Goal: Obtain resource: Obtain resource

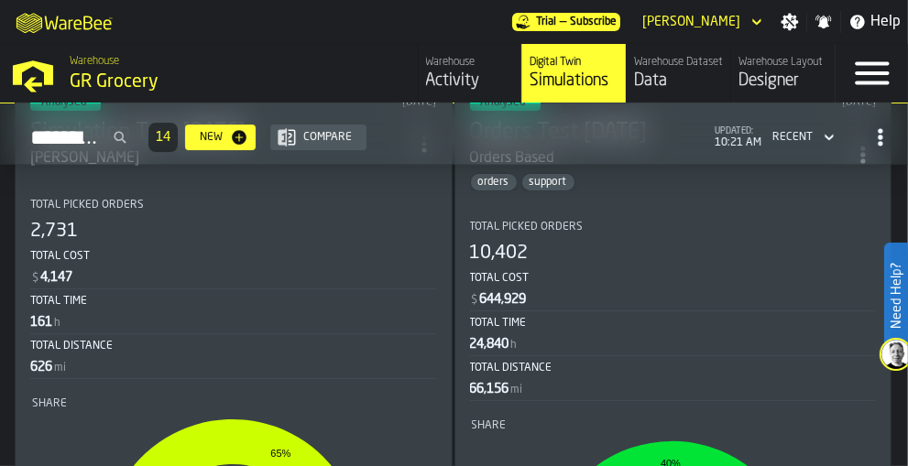
scroll to position [5643, 0]
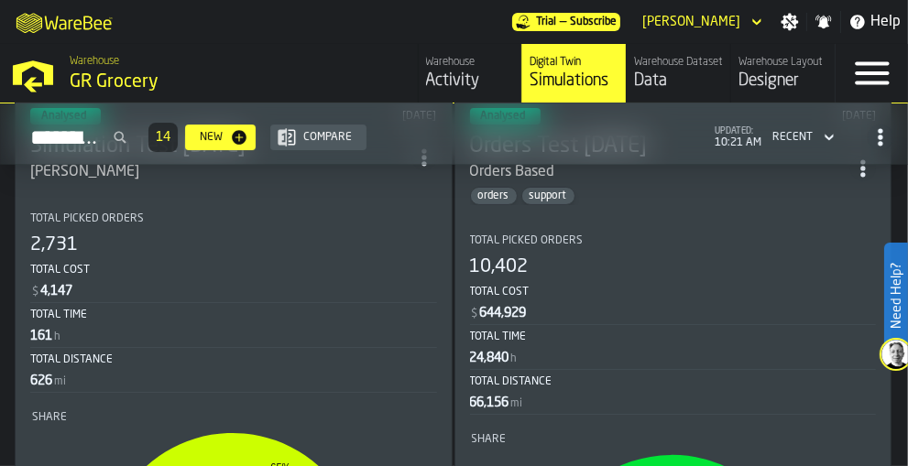
click at [895, 84] on div "Menu" at bounding box center [871, 73] width 72 height 59
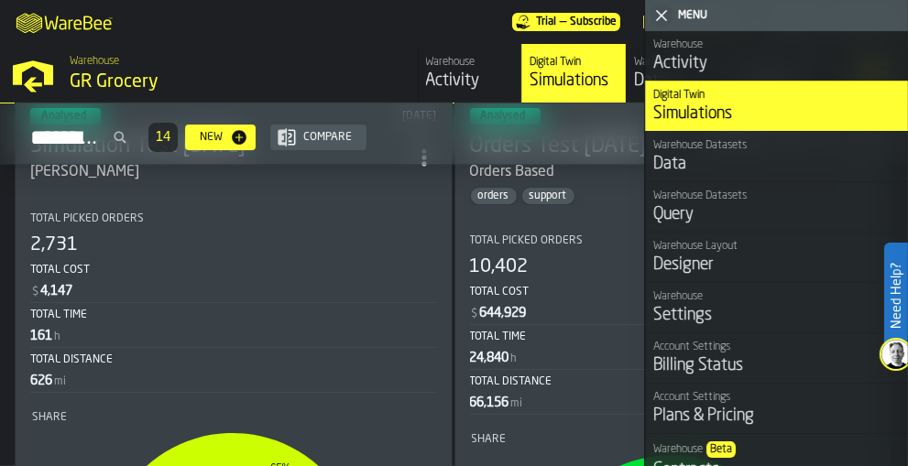
click at [744, 290] on div "Warehouse" at bounding box center [776, 296] width 247 height 13
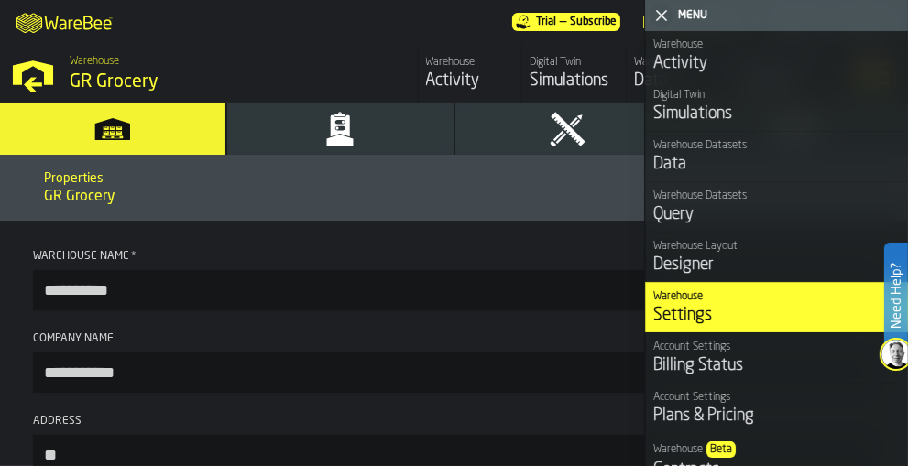
click at [663, 10] on icon "button-toggle-Close me" at bounding box center [661, 16] width 22 height 22
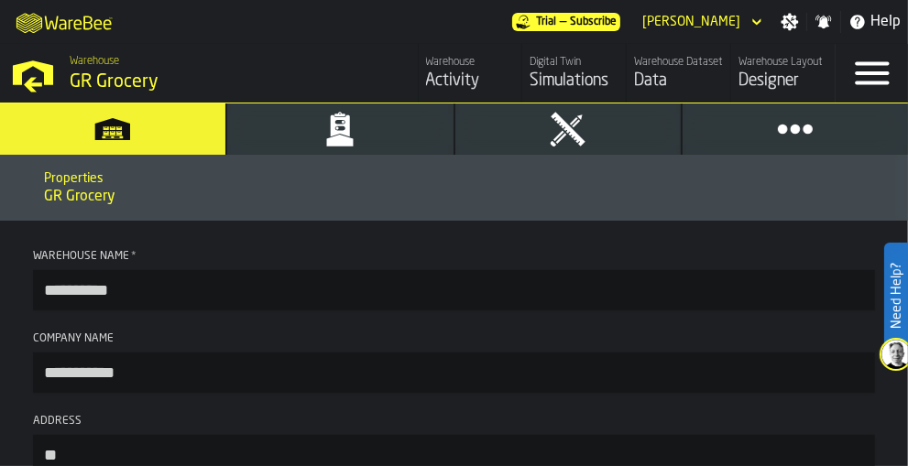
click at [354, 136] on icon "button" at bounding box center [339, 129] width 37 height 37
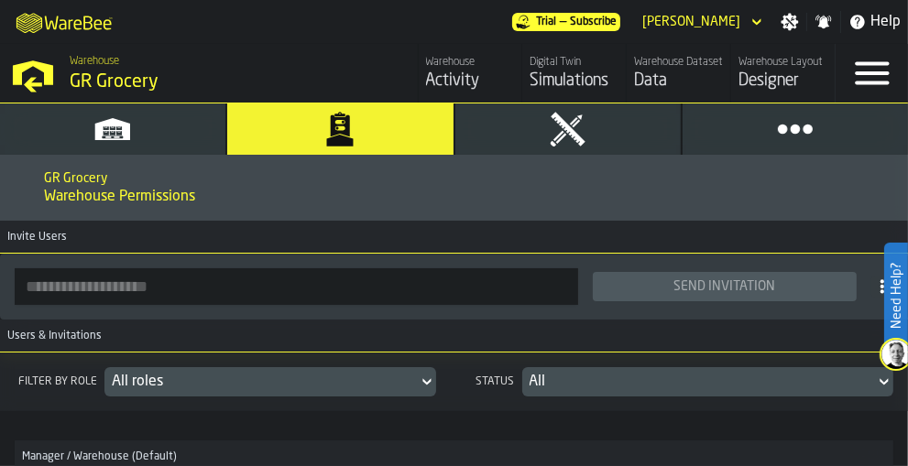
scroll to position [2, 0]
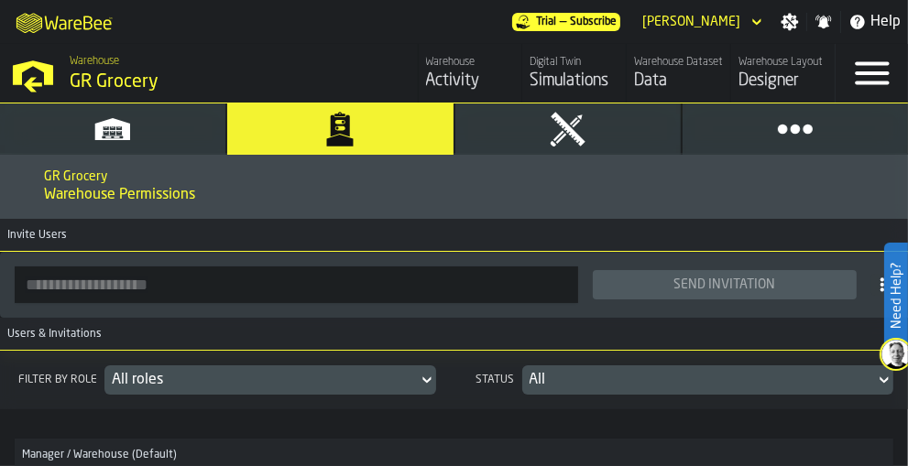
click at [556, 78] on div "Simulations" at bounding box center [573, 81] width 89 height 20
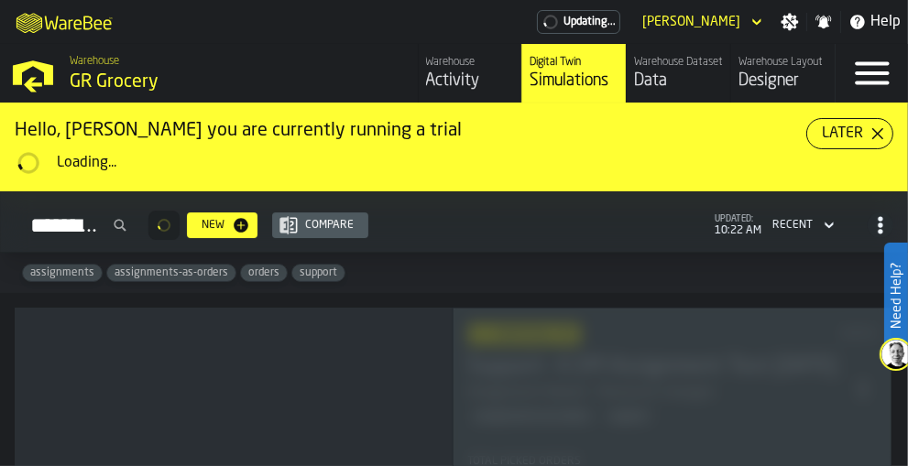
click at [786, 85] on div "Designer" at bounding box center [782, 81] width 89 height 20
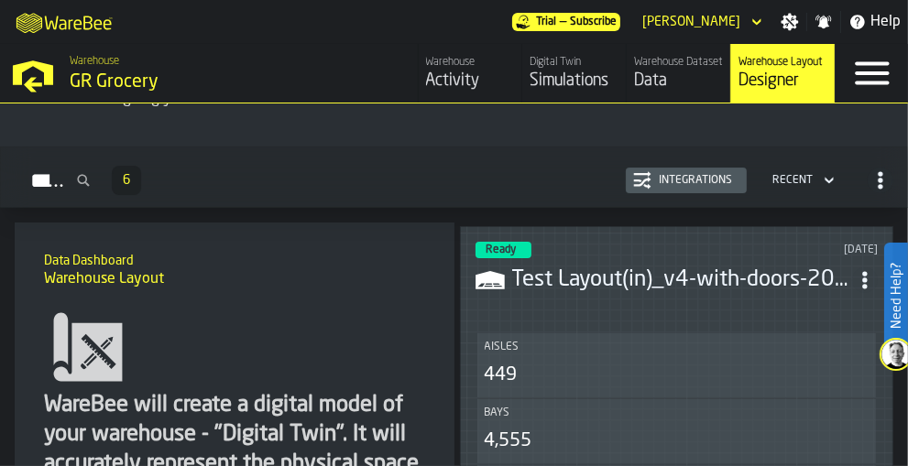
scroll to position [97, 0]
click at [675, 265] on h3 "Test Layout(in)_v4-with-doors-2025-09-11-fix.csv" at bounding box center [682, 279] width 341 height 29
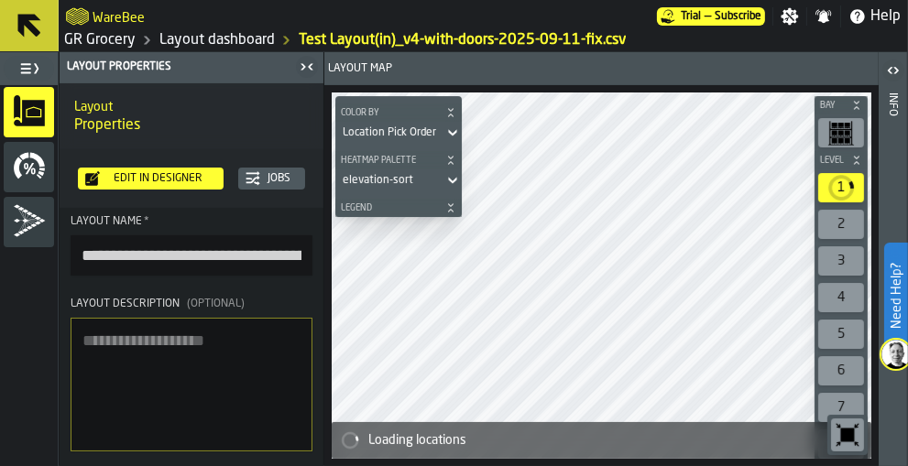
click at [17, 172] on icon "menu Stats" at bounding box center [18, 168] width 8 height 22
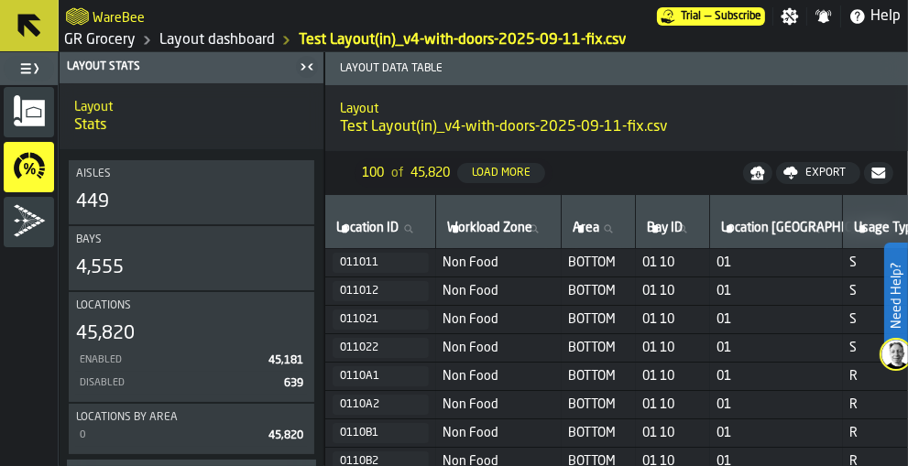
click at [797, 175] on icon "button-Export" at bounding box center [790, 173] width 15 height 15
click at [807, 172] on span "Download (csv)" at bounding box center [810, 173] width 85 height 15
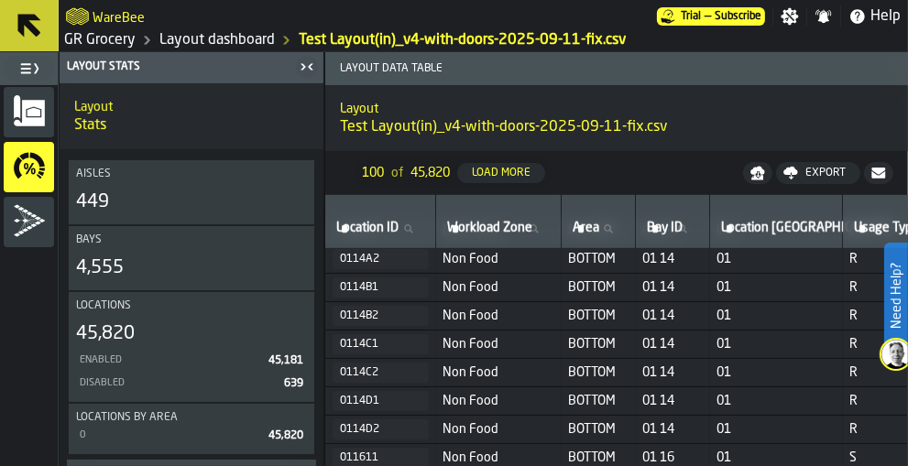
scroll to position [1155, 0]
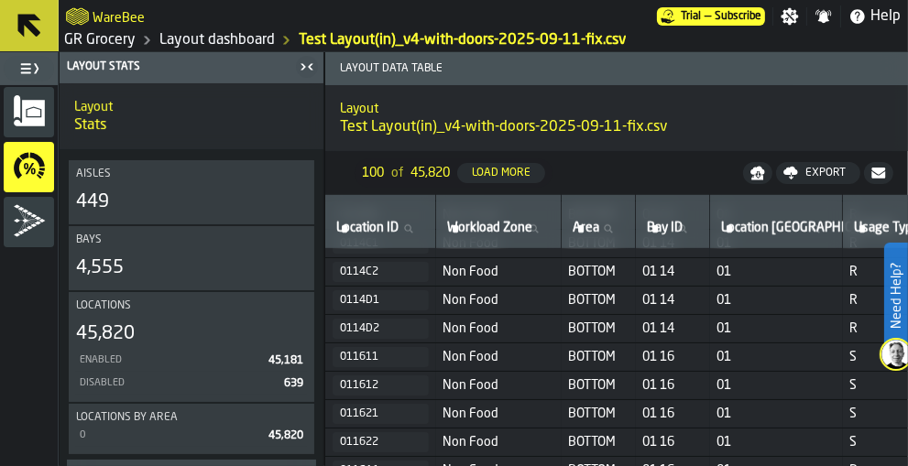
click at [27, 233] on icon "menu Simulations" at bounding box center [29, 220] width 33 height 33
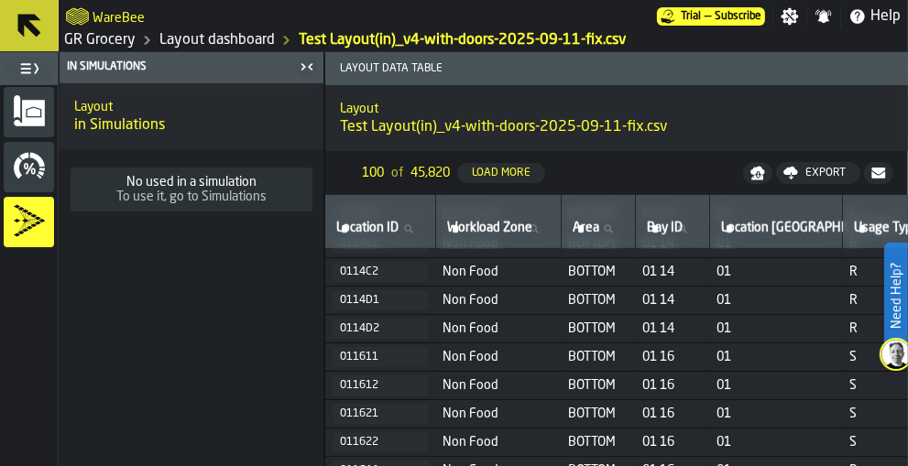
click at [33, 168] on icon "menu Stats" at bounding box center [32, 171] width 5 height 6
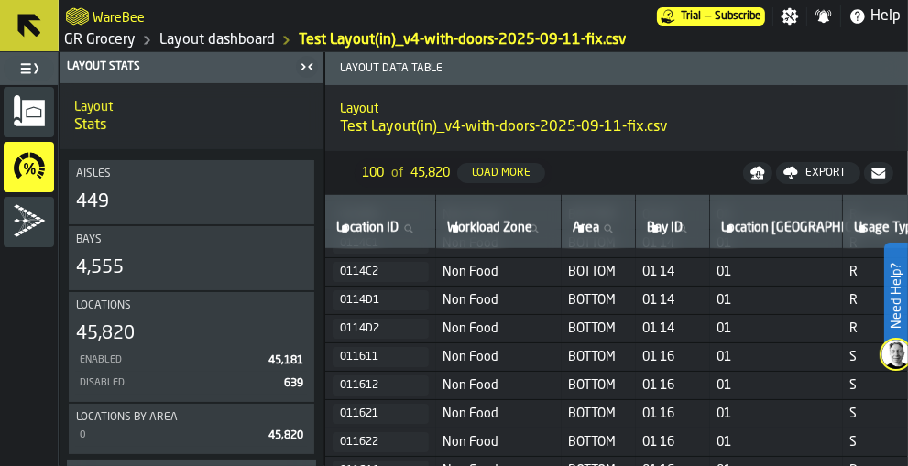
click at [206, 48] on link "Layout dashboard" at bounding box center [216, 40] width 115 height 22
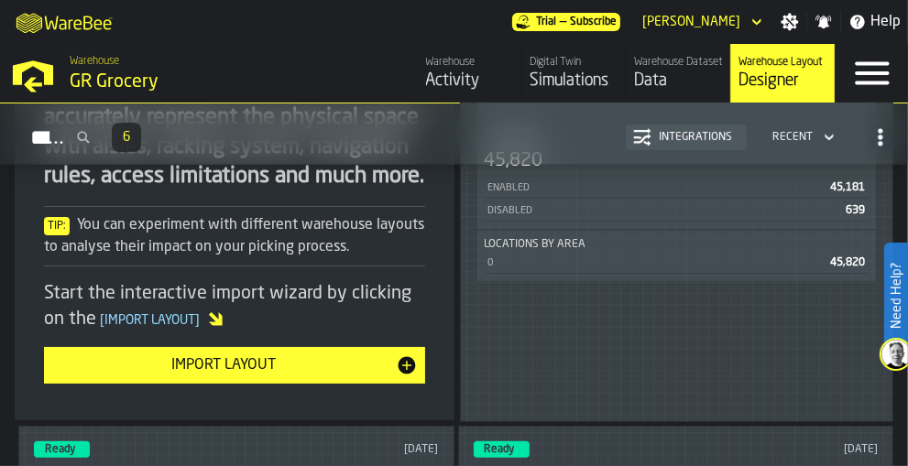
scroll to position [443, 0]
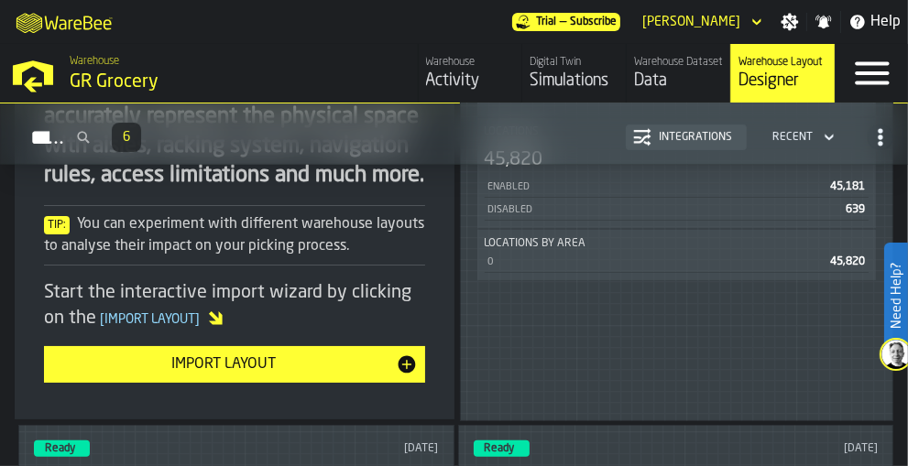
click at [586, 255] on div "0 45,820" at bounding box center [677, 262] width 385 height 21
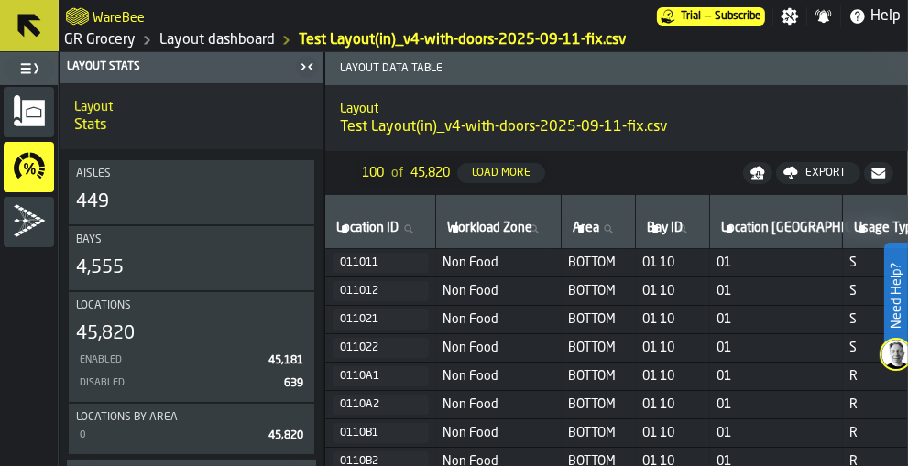
click at [412, 228] on icon at bounding box center [408, 228] width 8 height 8
click at [414, 228] on input "Location ID Location ID" at bounding box center [379, 229] width 95 height 24
type input "****"
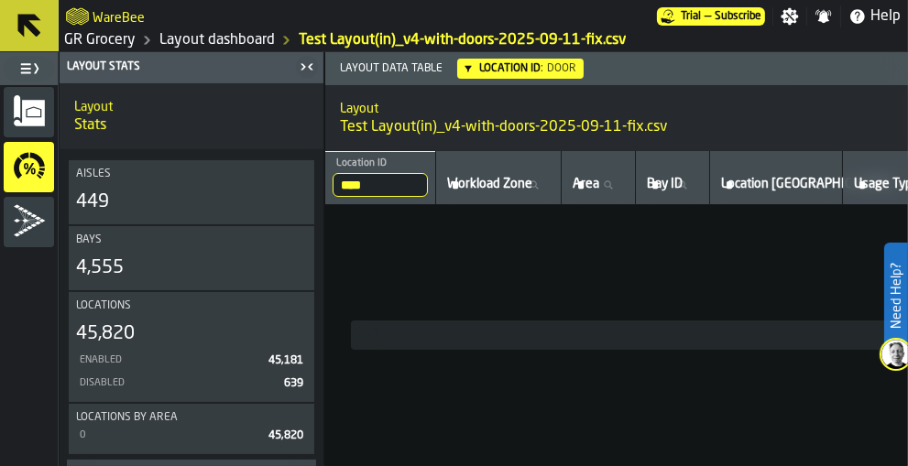
click at [389, 180] on input "****" at bounding box center [379, 185] width 95 height 24
type input "*"
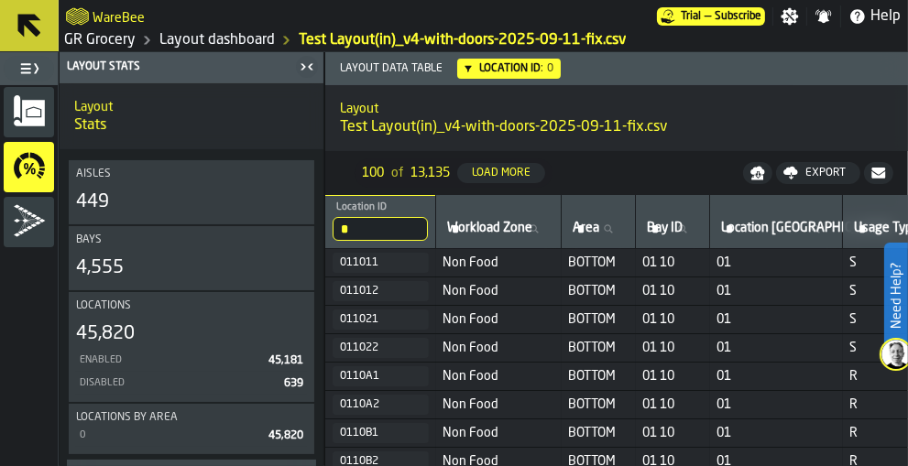
click at [386, 225] on input "*" at bounding box center [379, 229] width 95 height 24
type input "***"
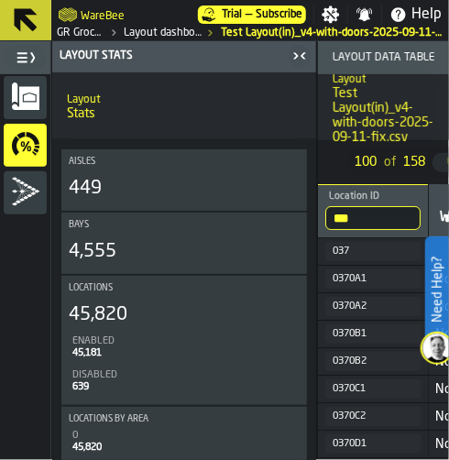
click at [300, 64] on icon "button-toggle-Close me" at bounding box center [300, 56] width 22 height 22
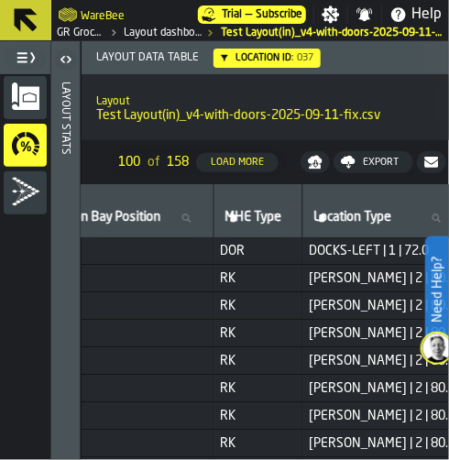
scroll to position [1, 0]
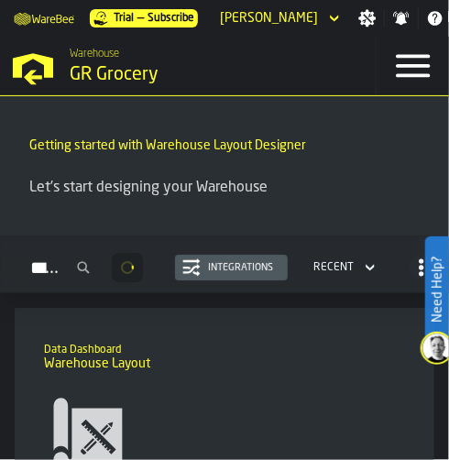
scroll to position [0, 51]
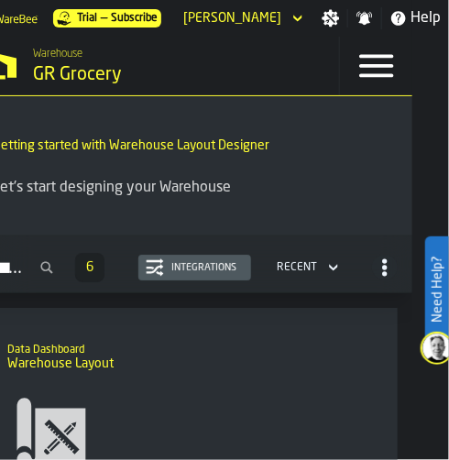
click at [76, 348] on h2 "Data Dashboard" at bounding box center [187, 348] width 361 height 16
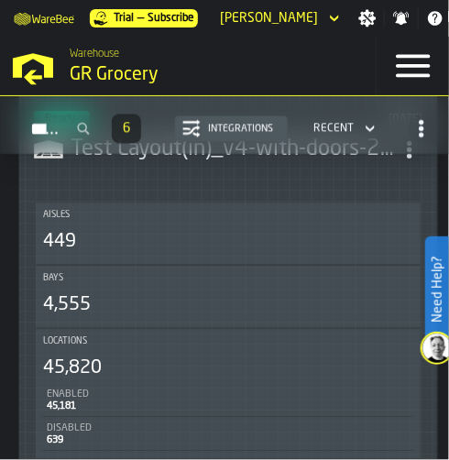
scroll to position [790, 0]
click at [169, 174] on header "Ready [DATE] Test Layout(in)_v4-with-doors-2025-09-11-fix.csv" at bounding box center [228, 148] width 388 height 73
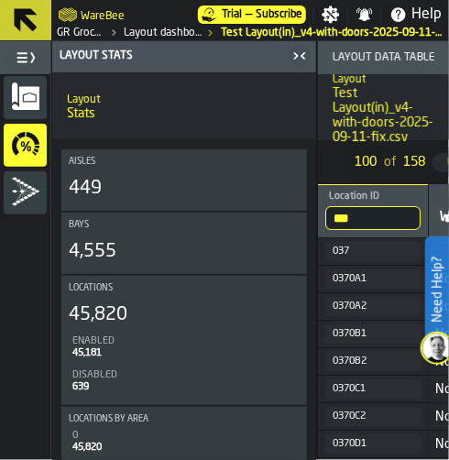
click at [306, 54] on icon "button-toggle-Close me" at bounding box center [300, 56] width 22 height 22
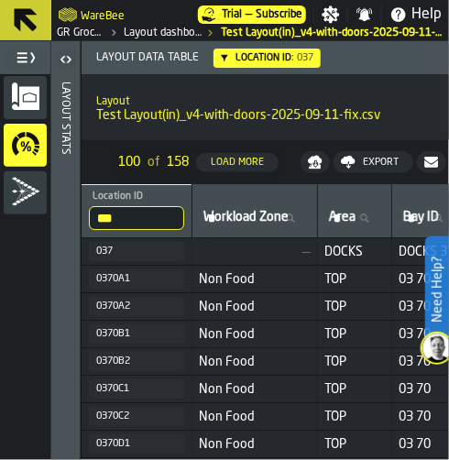
click at [134, 217] on input "***" at bounding box center [136, 218] width 95 height 24
type input "*"
type input "*******"
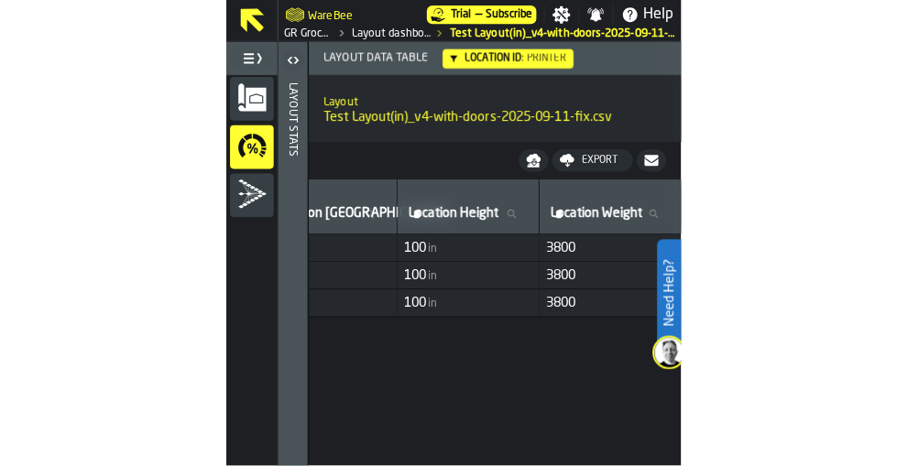
scroll to position [0, 1772]
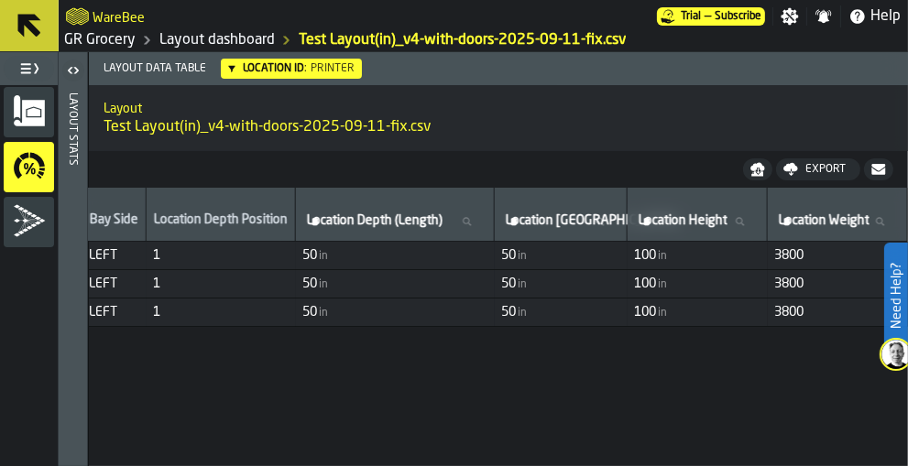
click at [212, 32] on link "Layout dashboard" at bounding box center [216, 40] width 115 height 22
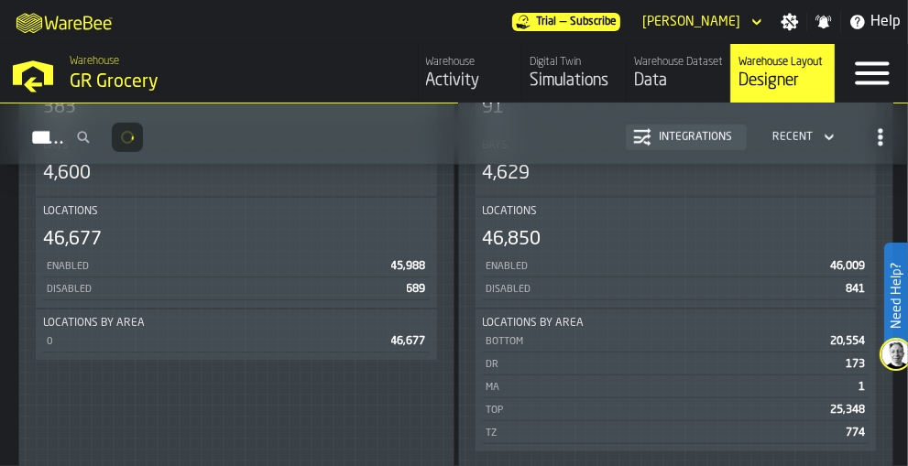
scroll to position [1354, 0]
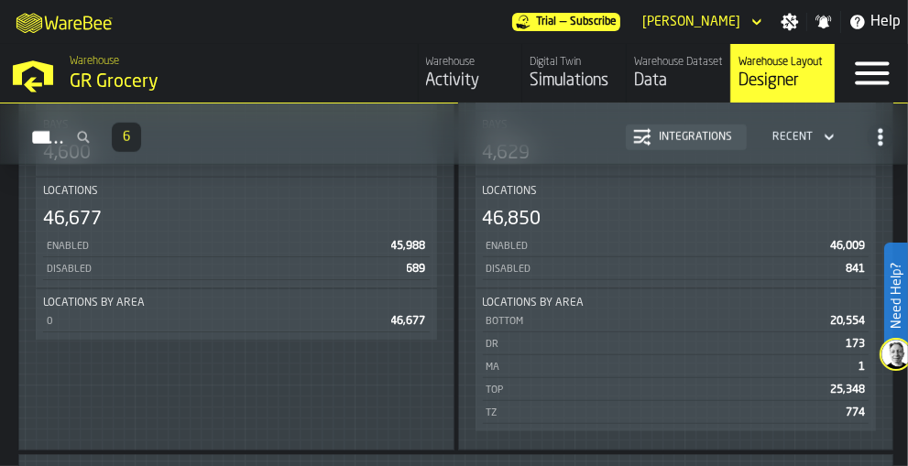
click at [659, 280] on div "Disabled 841" at bounding box center [676, 268] width 387 height 23
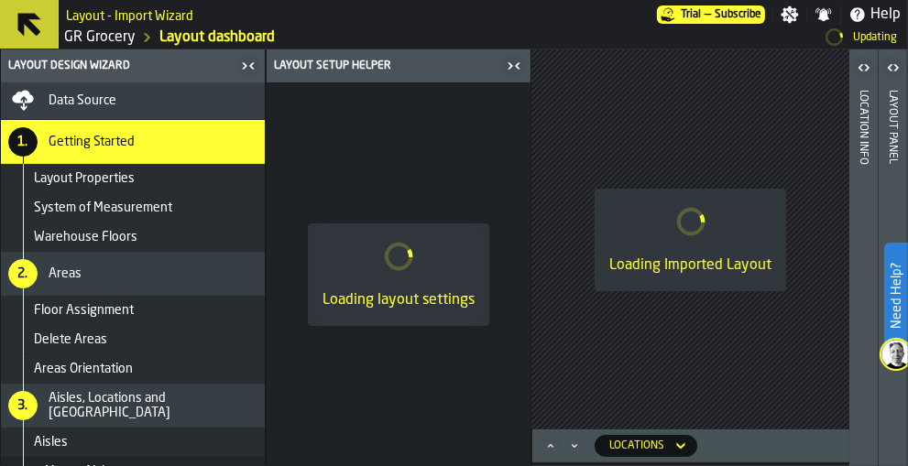
click at [515, 64] on icon "button-toggle-Close me" at bounding box center [517, 65] width 5 height 6
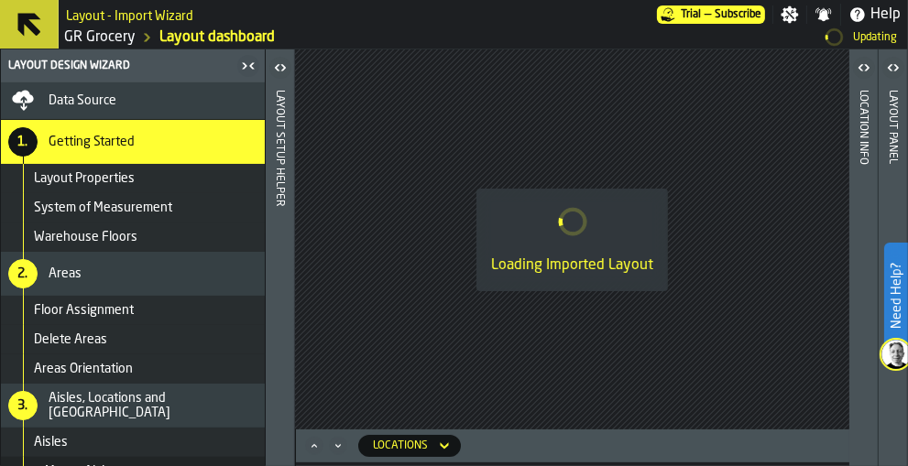
click at [245, 60] on icon "button-toggle-Close me" at bounding box center [248, 66] width 22 height 22
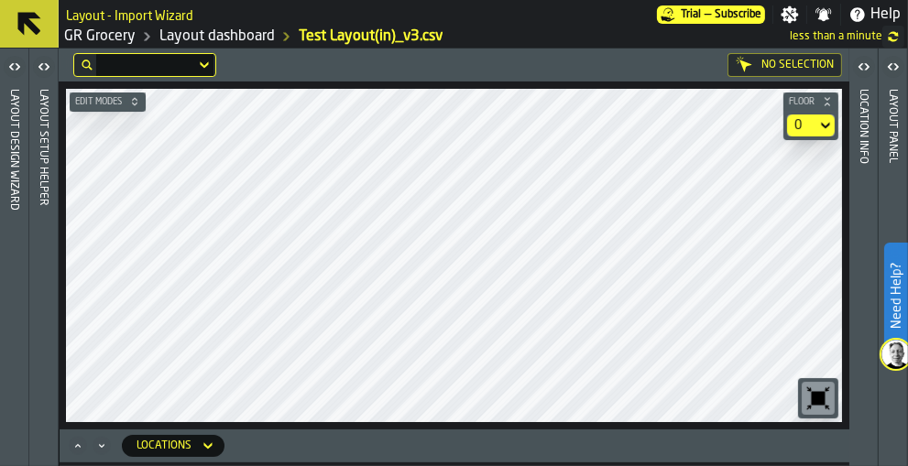
click at [49, 62] on icon "button-toggle-Open" at bounding box center [44, 67] width 22 height 22
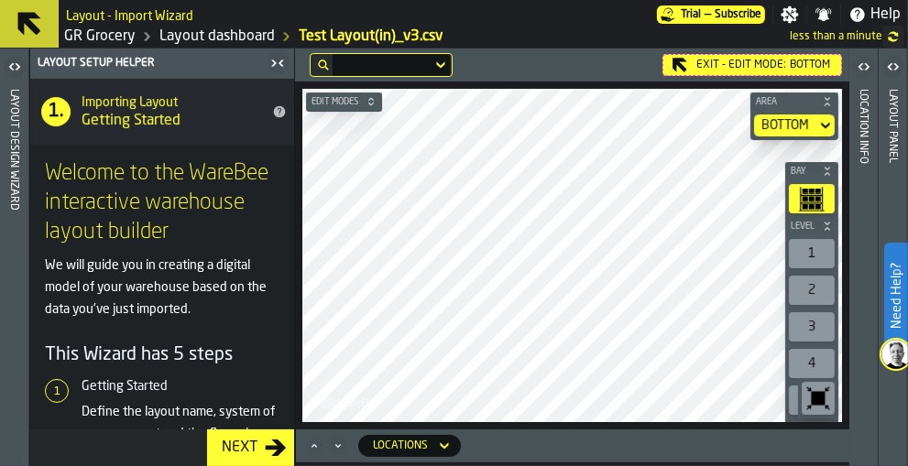
click at [883, 350] on div "Need Help? Layout - Import Wizard Trial — Subscribe Settings Notifications Help…" at bounding box center [454, 233] width 908 height 466
click at [907, 363] on html "Need Help? Layout - Import Wizard Trial — Subscribe Settings Notifications Help…" at bounding box center [454, 233] width 908 height 466
click at [907, 263] on html "Need Help? Layout - Import Wizard Trial — Subscribe Settings Notifications Help…" at bounding box center [454, 233] width 908 height 466
click at [829, 272] on div "Edit Modes Area BOTTOM Bay Level 1 2 3 4 5 6 7 8 9 10 M A K I N G W A R E H O U…" at bounding box center [572, 256] width 554 height 348
click at [300, 248] on div "Edit Modes Area BOTTOM Bay Level 1 2 3 4 5 6 7 8 9 10 M A K I N G W A R E H O U…" at bounding box center [572, 256] width 554 height 348
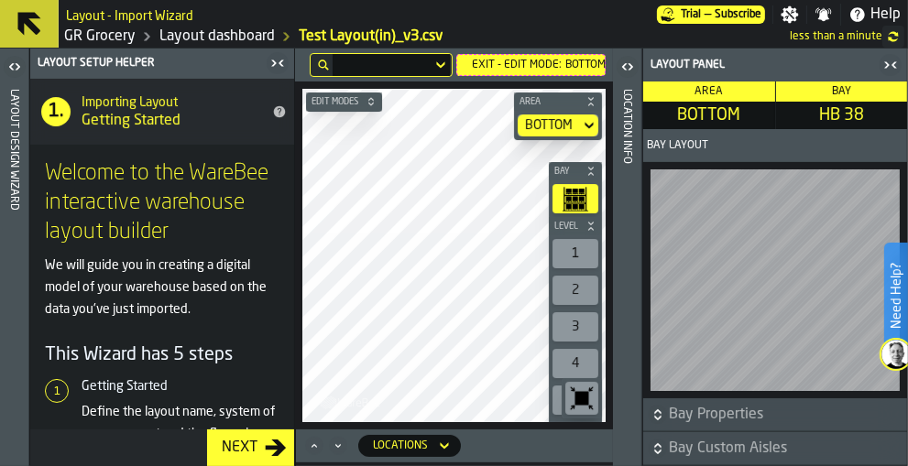
click at [628, 71] on icon "button-toggle-Open" at bounding box center [627, 67] width 22 height 22
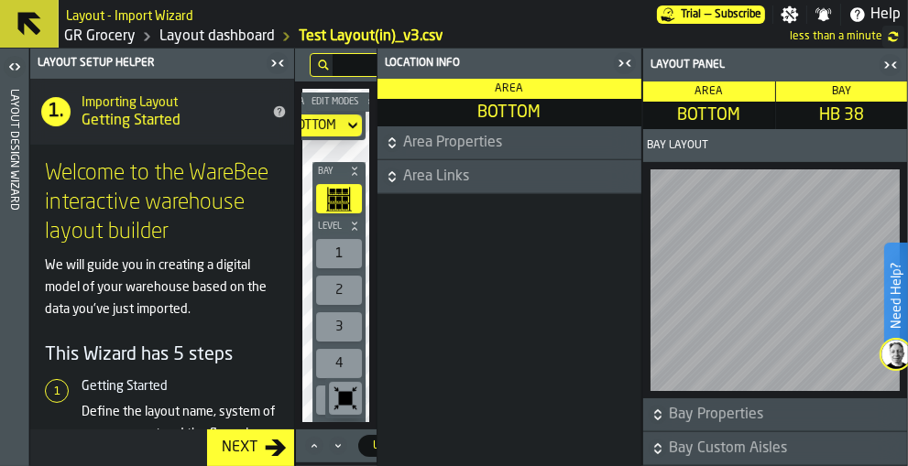
click at [496, 134] on span "Area Properties" at bounding box center [520, 143] width 234 height 22
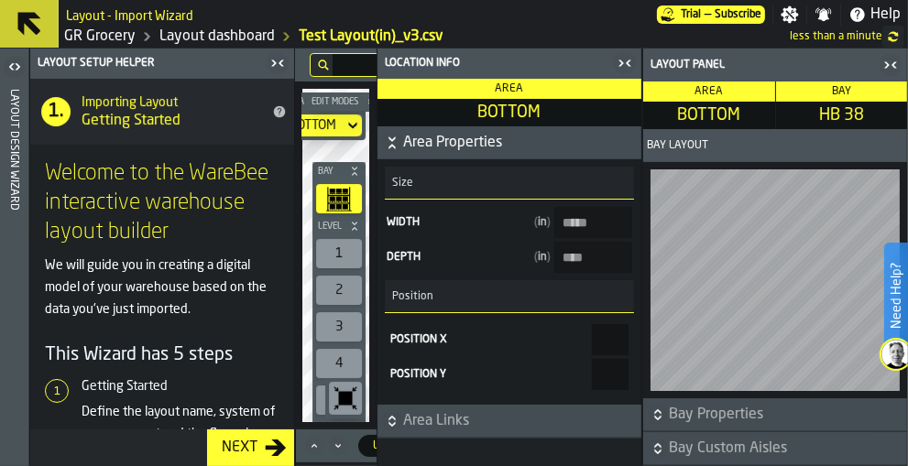
click at [276, 60] on icon "button-toggle-Close me" at bounding box center [278, 63] width 22 height 22
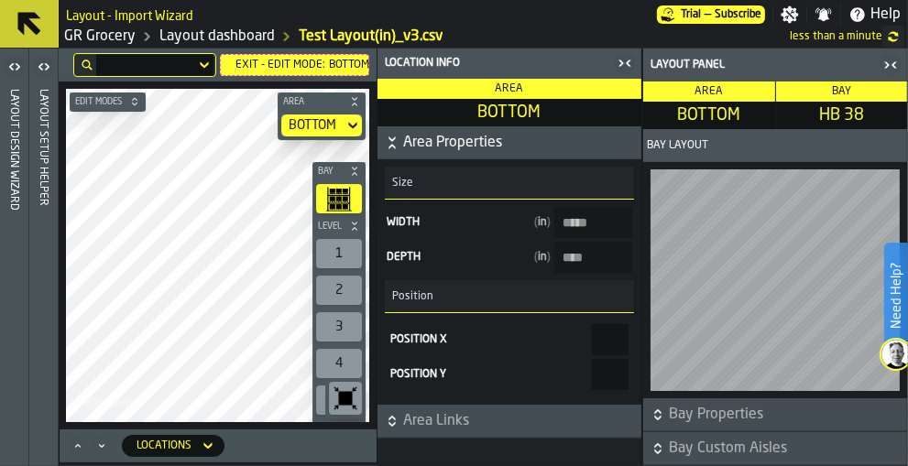
click at [387, 142] on icon "button-" at bounding box center [392, 143] width 18 height 18
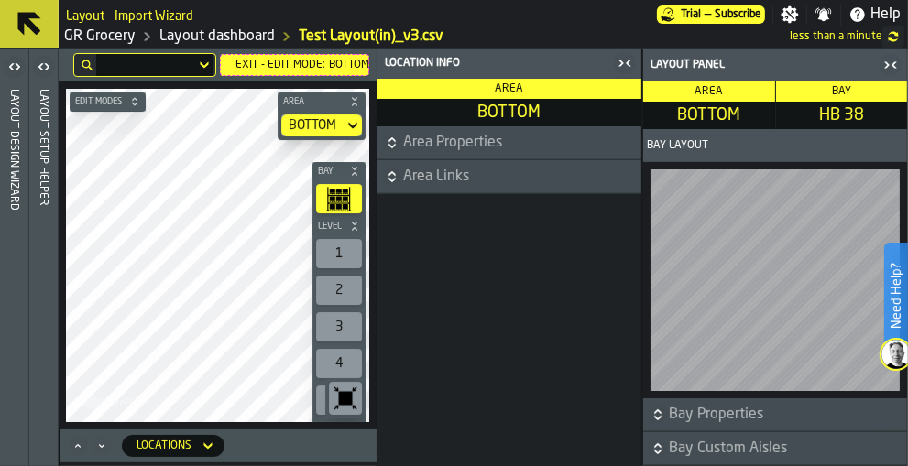
click at [146, 0] on html "Need Help? Layout - Import Wizard Trial — Subscribe Settings Notifications Help…" at bounding box center [454, 233] width 908 height 466
click at [39, 68] on icon "button-toggle-Open" at bounding box center [44, 67] width 22 height 22
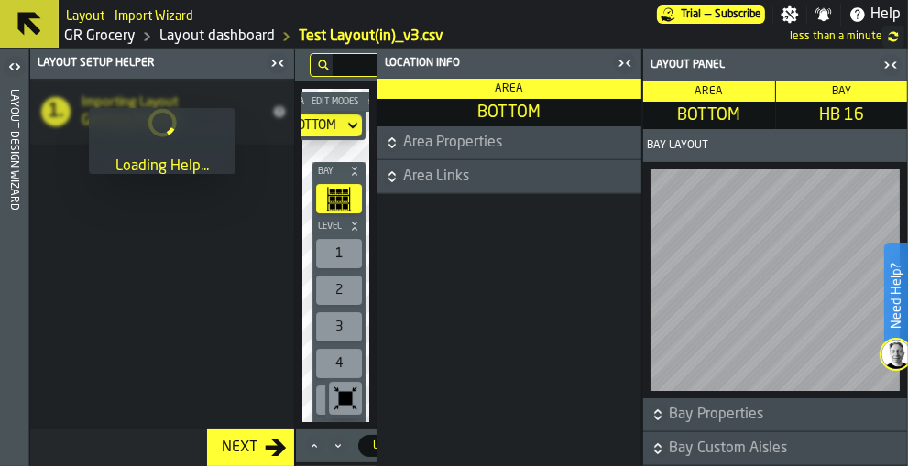
click at [222, 34] on link "Layout dashboard" at bounding box center [216, 37] width 115 height 22
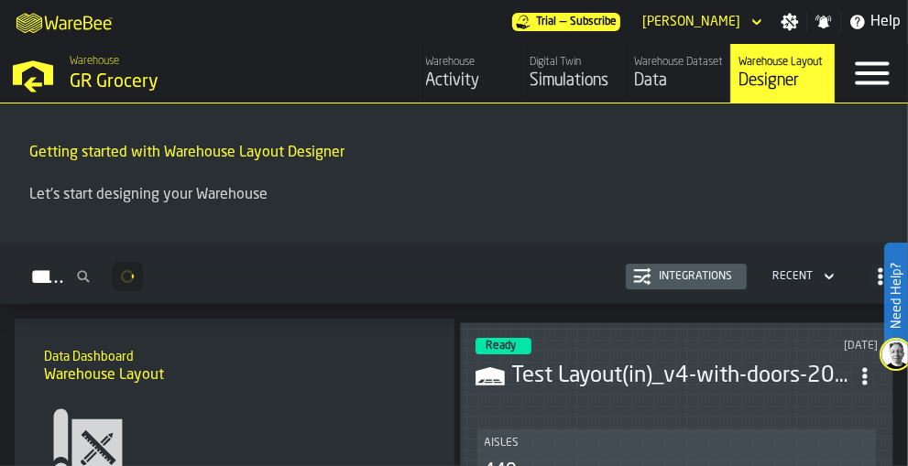
scroll to position [222, 0]
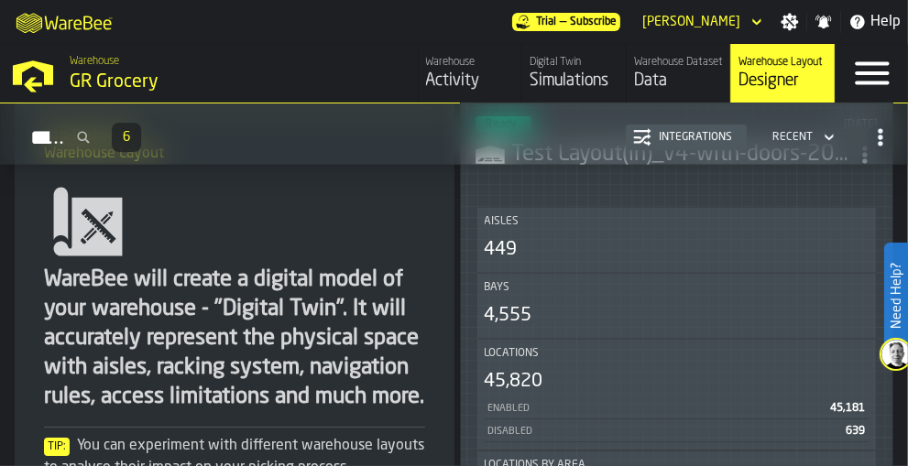
click at [602, 305] on div "4,555" at bounding box center [677, 316] width 385 height 26
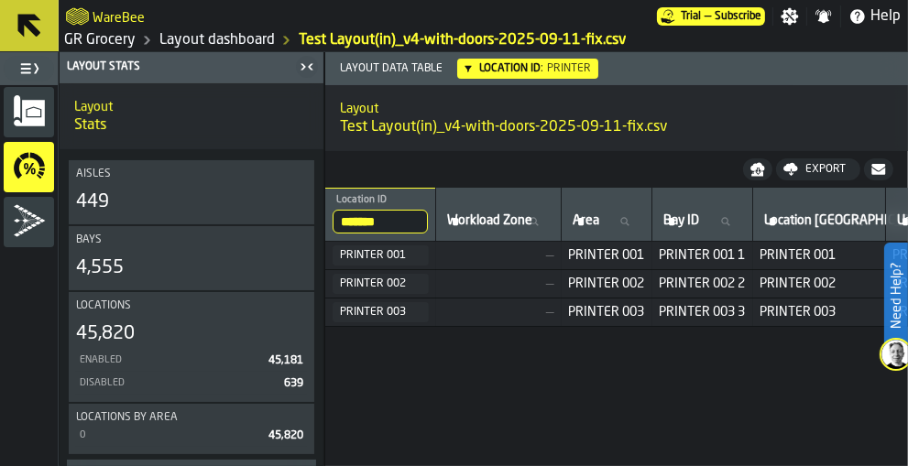
click at [29, 125] on icon "menu Layout" at bounding box center [29, 110] width 33 height 33
